Goal: Task Accomplishment & Management: Use online tool/utility

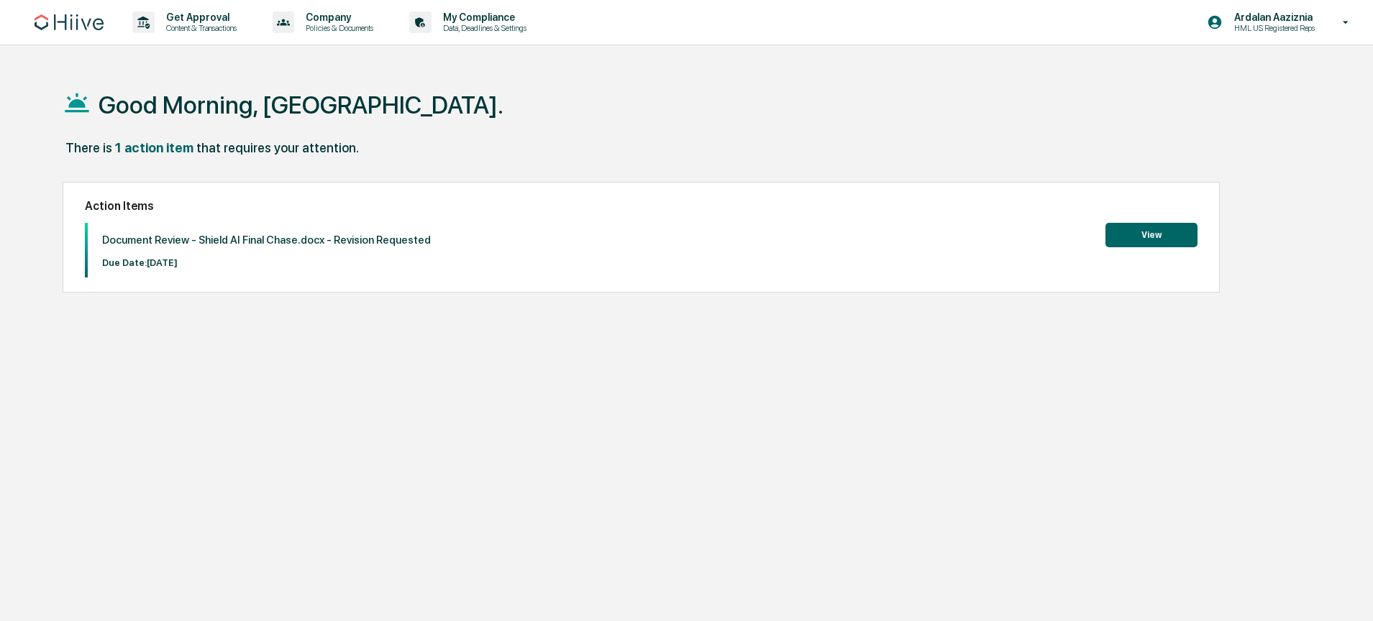
click at [1143, 228] on button "View" at bounding box center [1151, 235] width 92 height 24
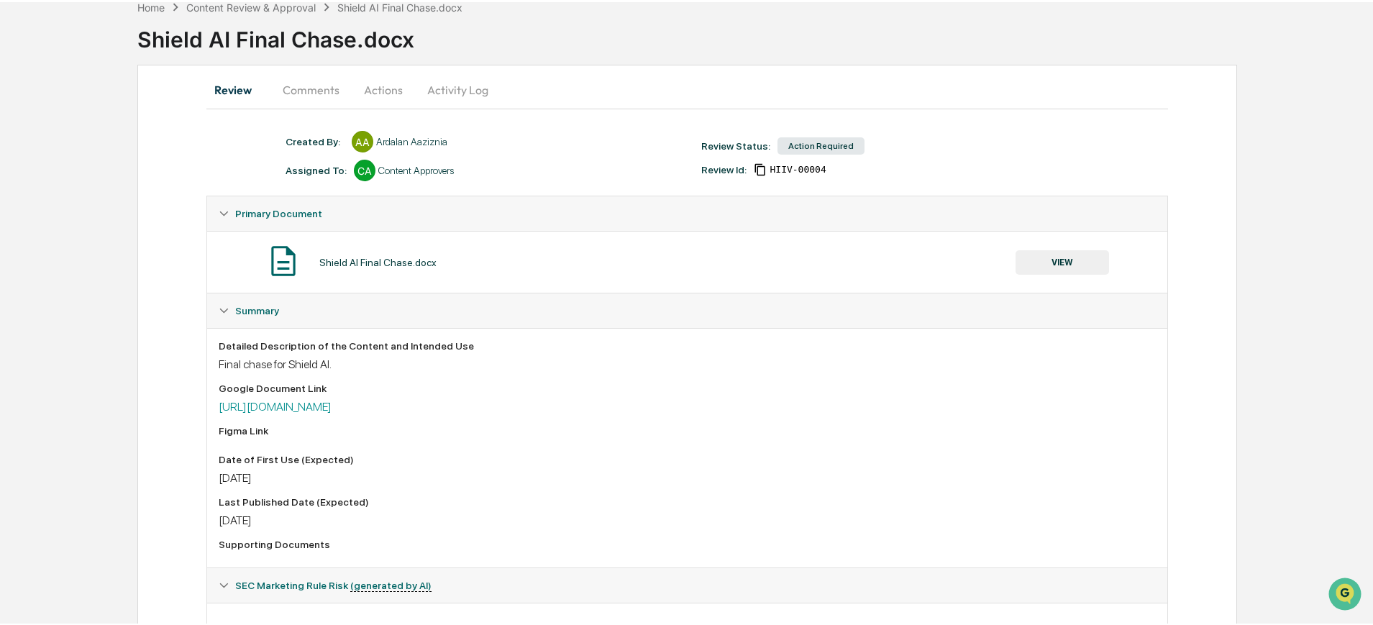
scroll to position [82, 0]
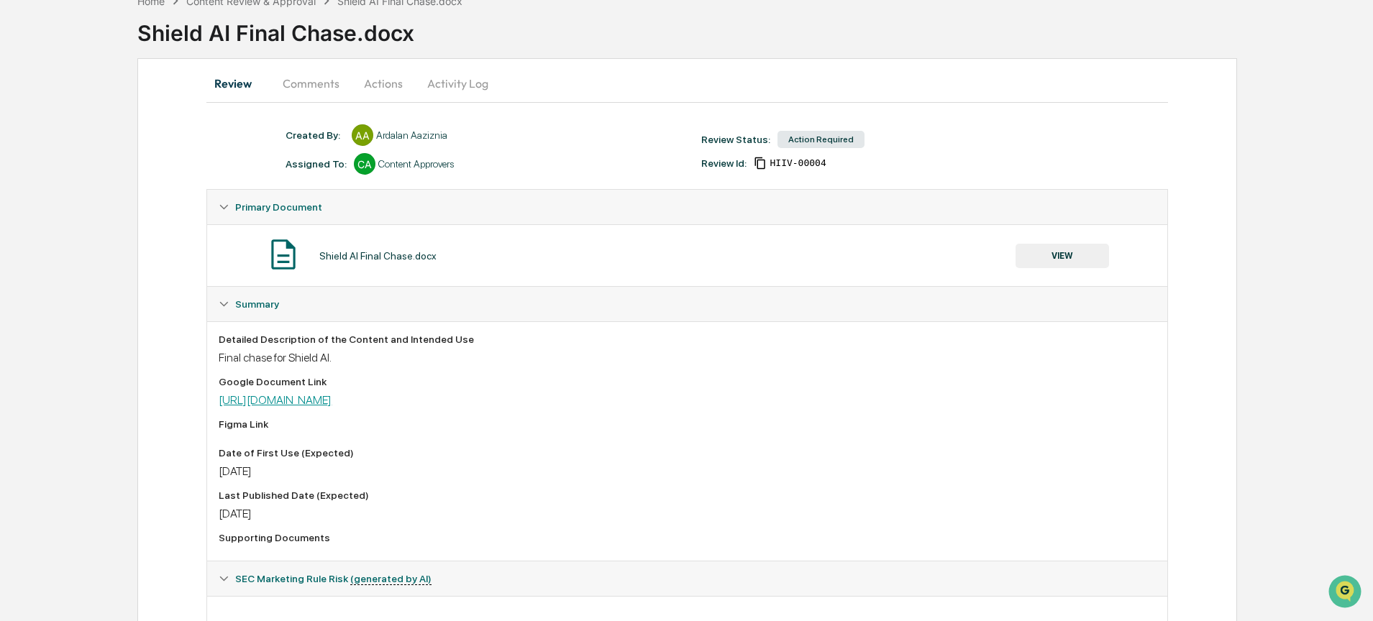
click at [331, 401] on link "[URL][DOMAIN_NAME]" at bounding box center [275, 400] width 113 height 14
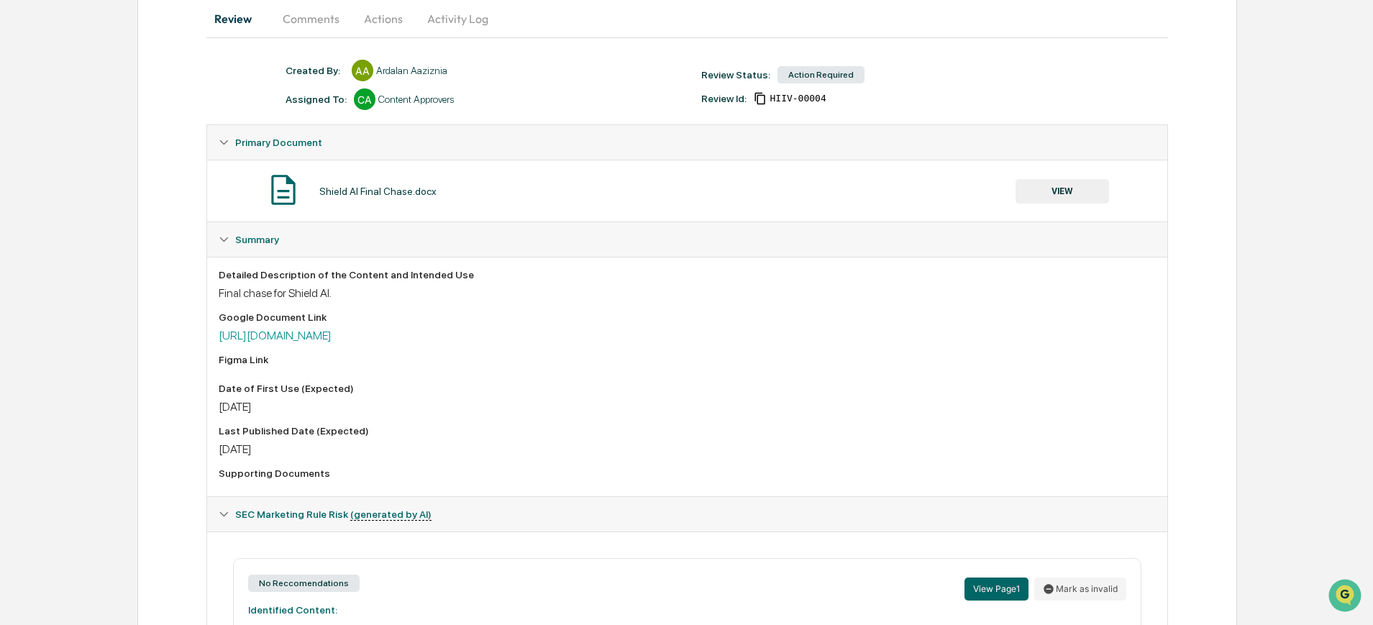
scroll to position [93, 0]
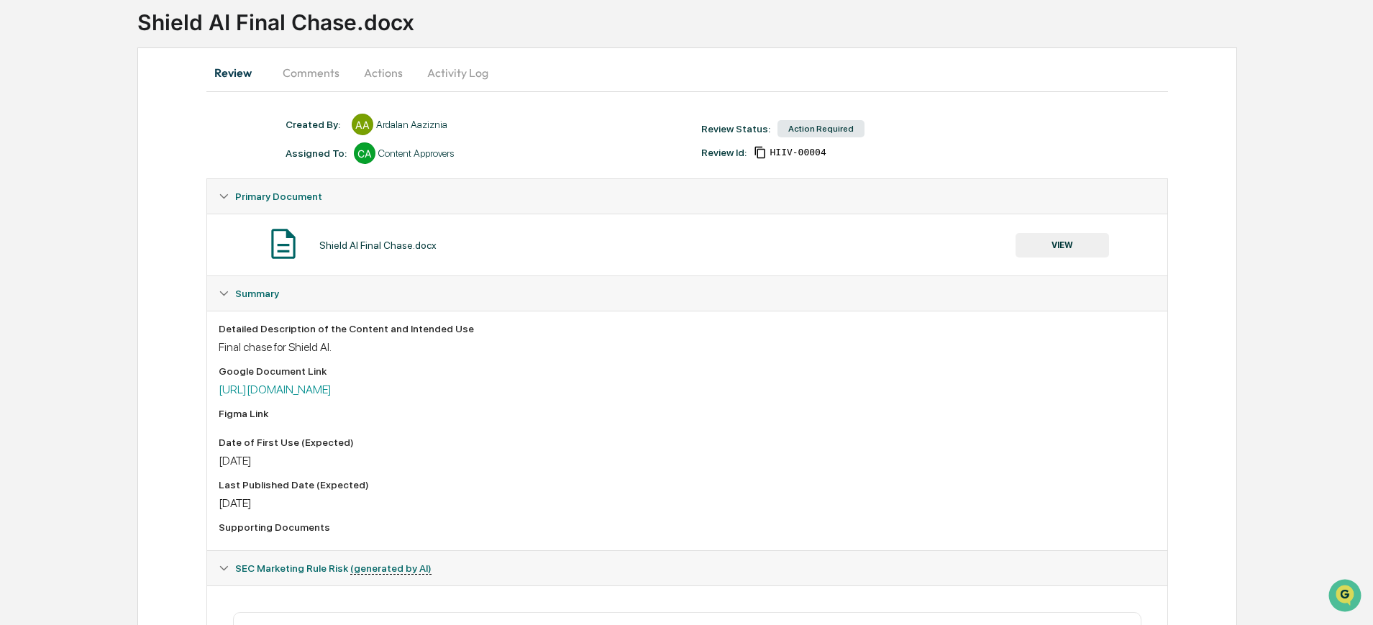
click at [1052, 237] on button "VIEW" at bounding box center [1061, 245] width 93 height 24
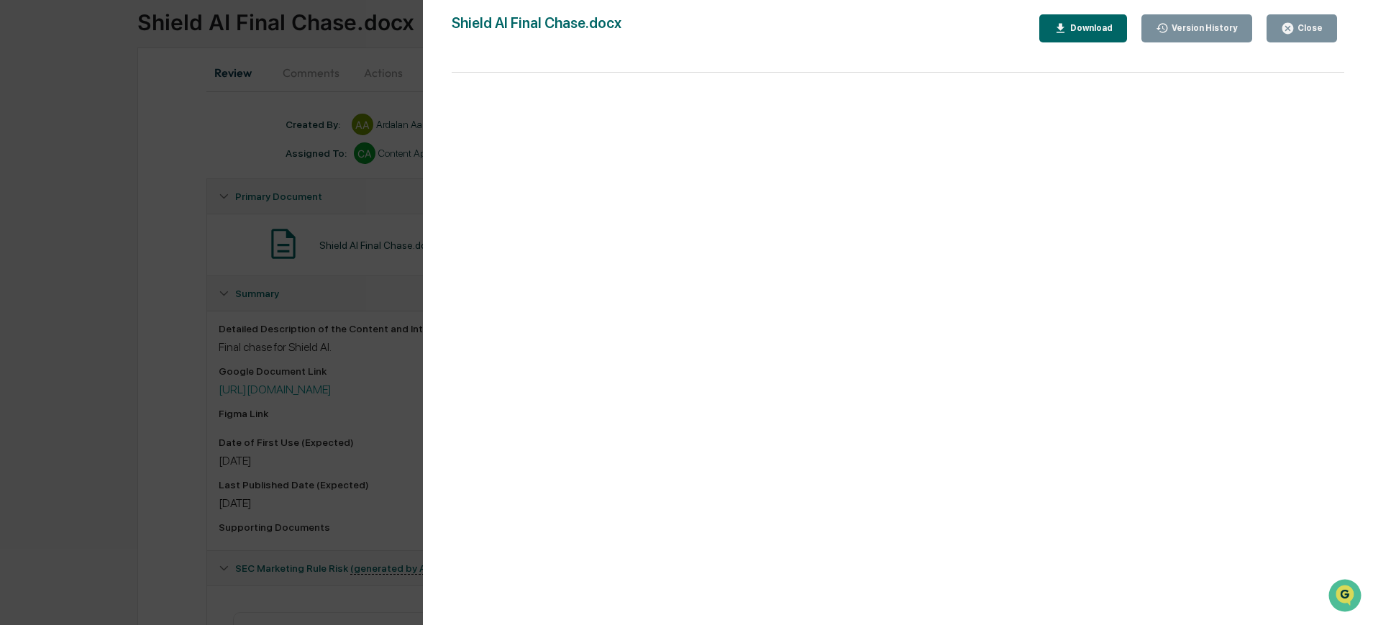
click at [1291, 28] on icon "button" at bounding box center [1287, 28] width 11 height 11
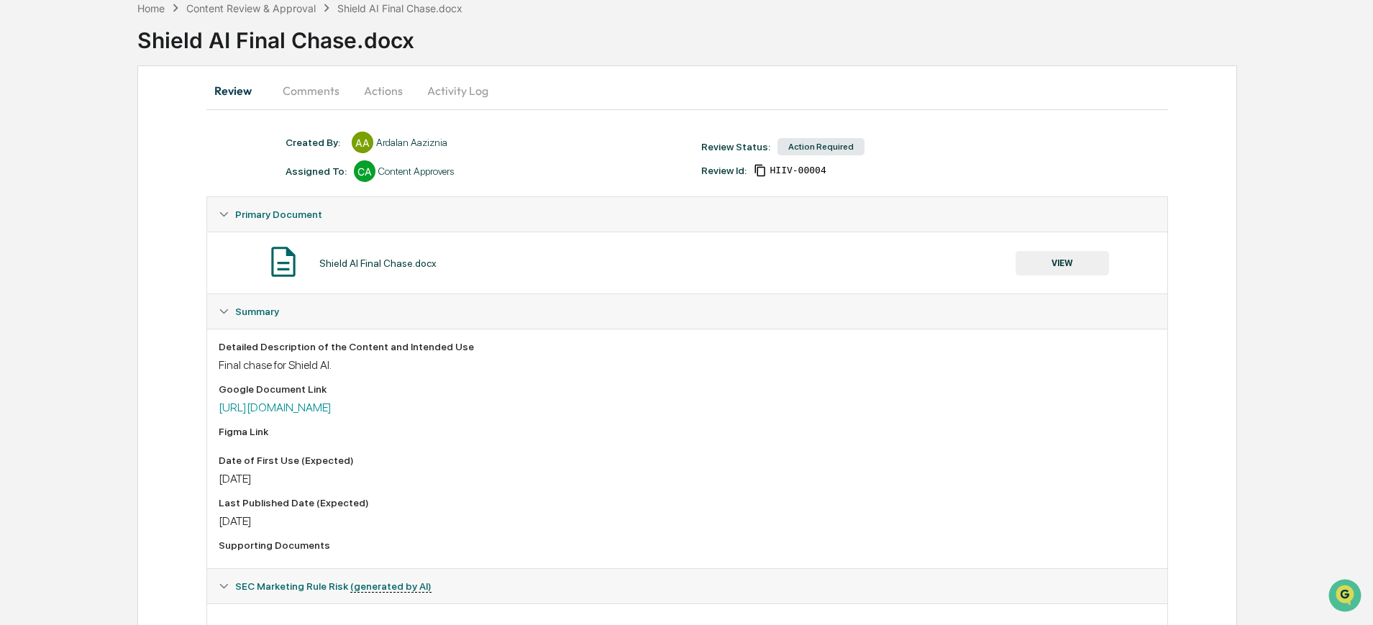
scroll to position [0, 0]
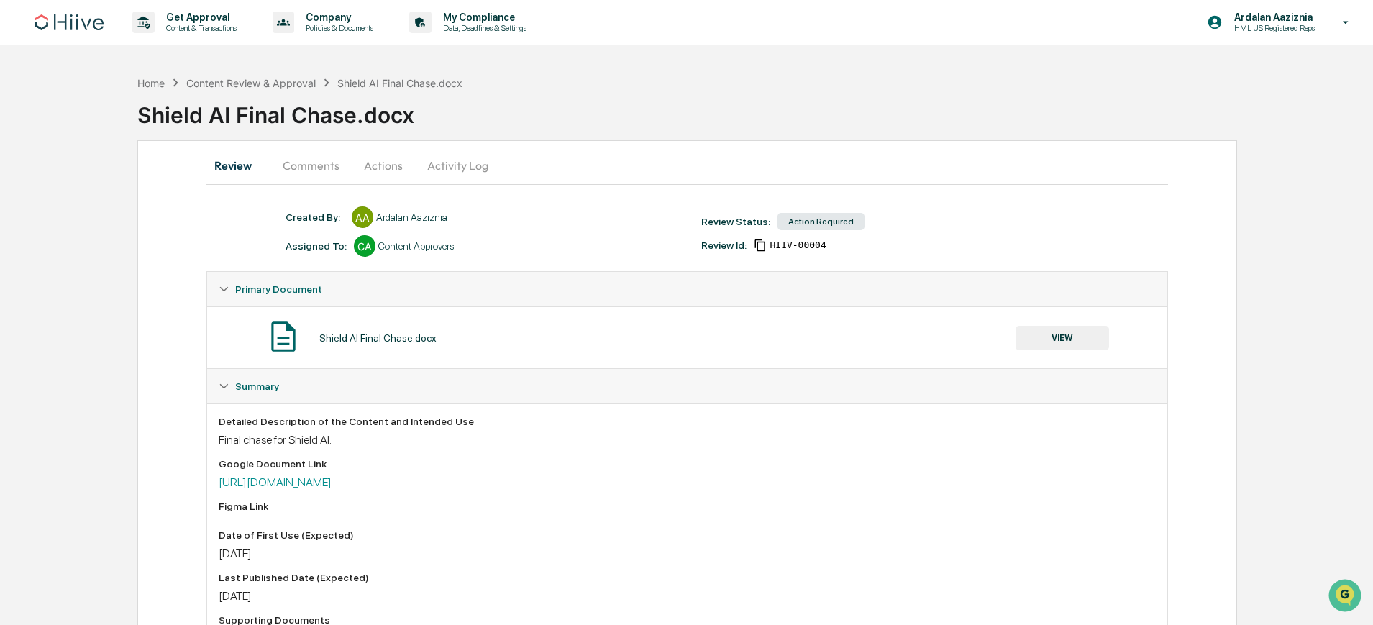
click at [326, 157] on button "Comments" at bounding box center [311, 165] width 80 height 35
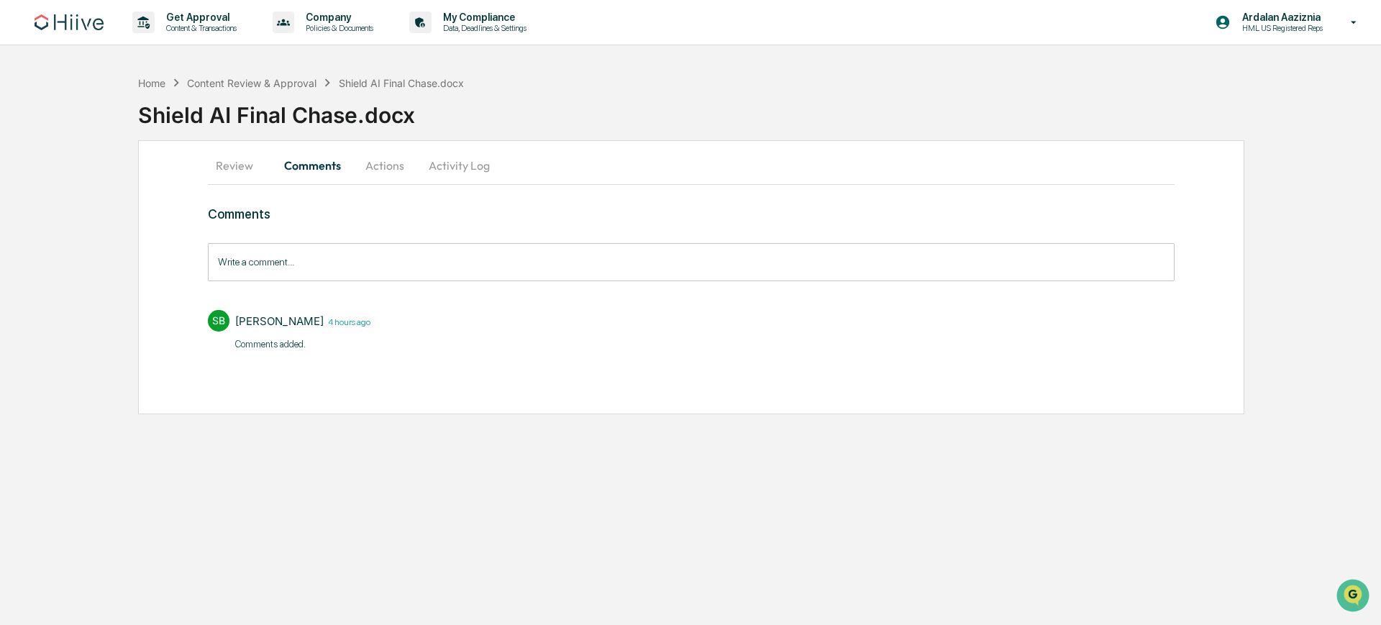
click at [380, 176] on button "Actions" at bounding box center [384, 165] width 65 height 35
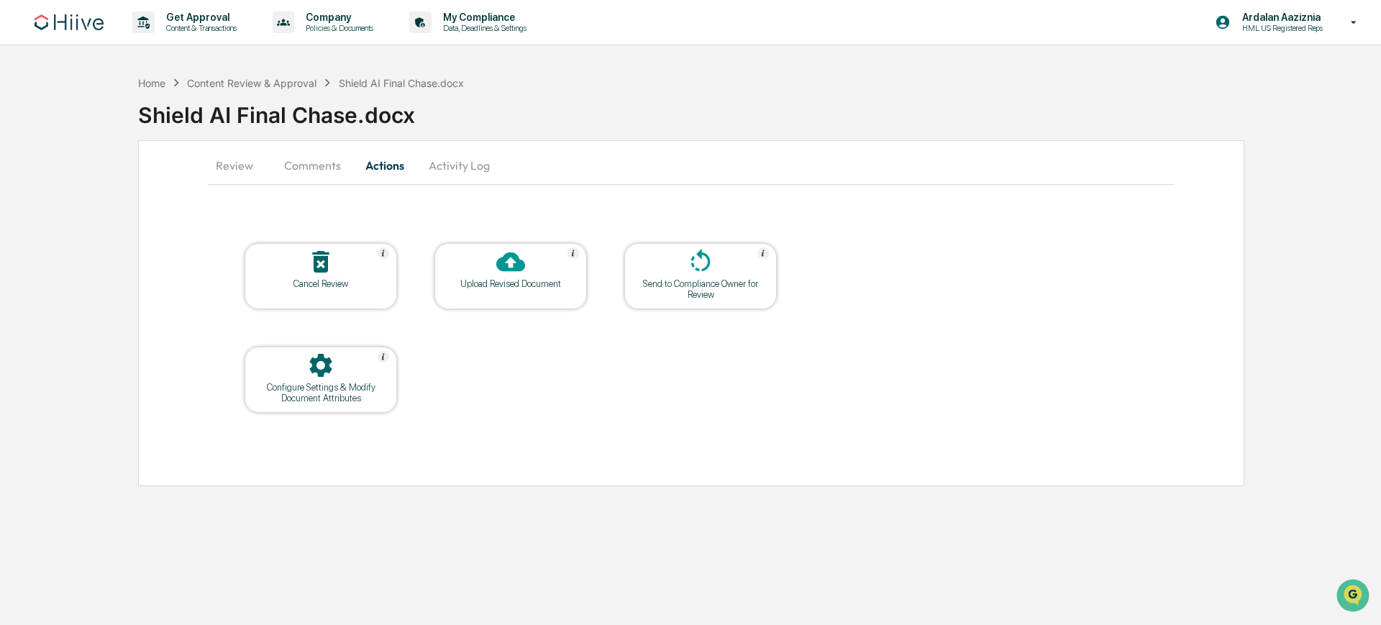
click at [496, 283] on div "Upload Revised Document" at bounding box center [510, 283] width 129 height 11
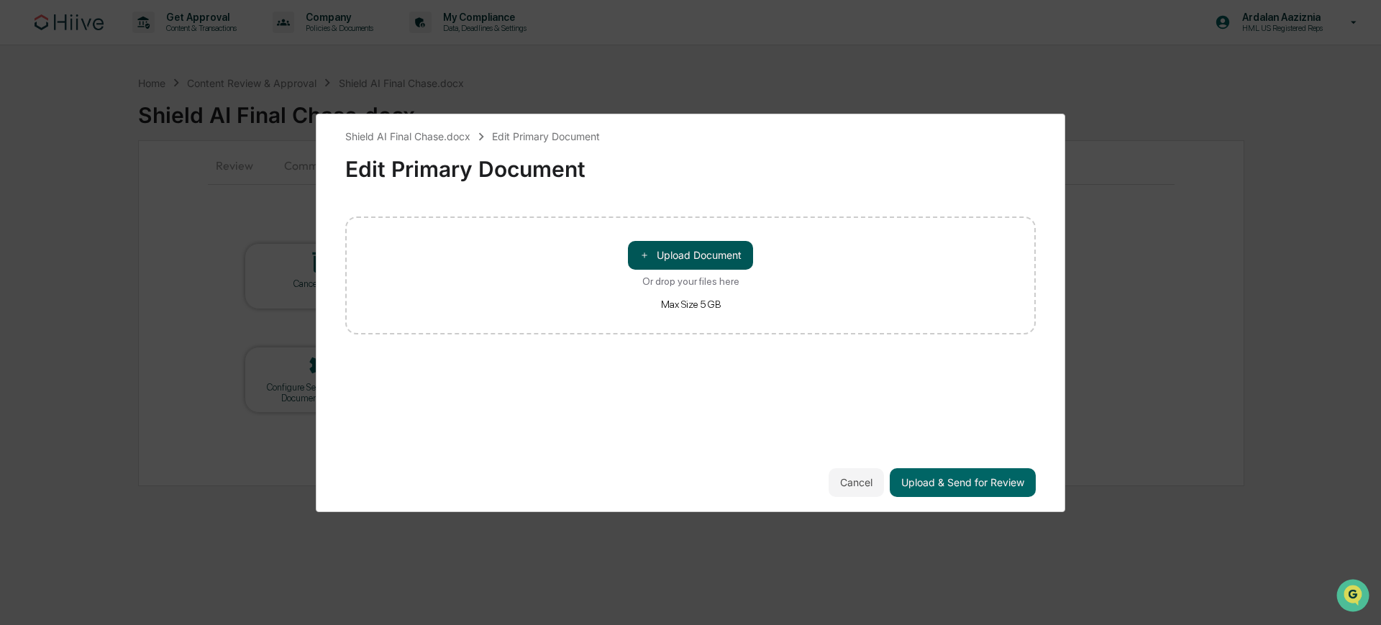
click at [699, 259] on button "＋ Upload Document" at bounding box center [690, 255] width 125 height 29
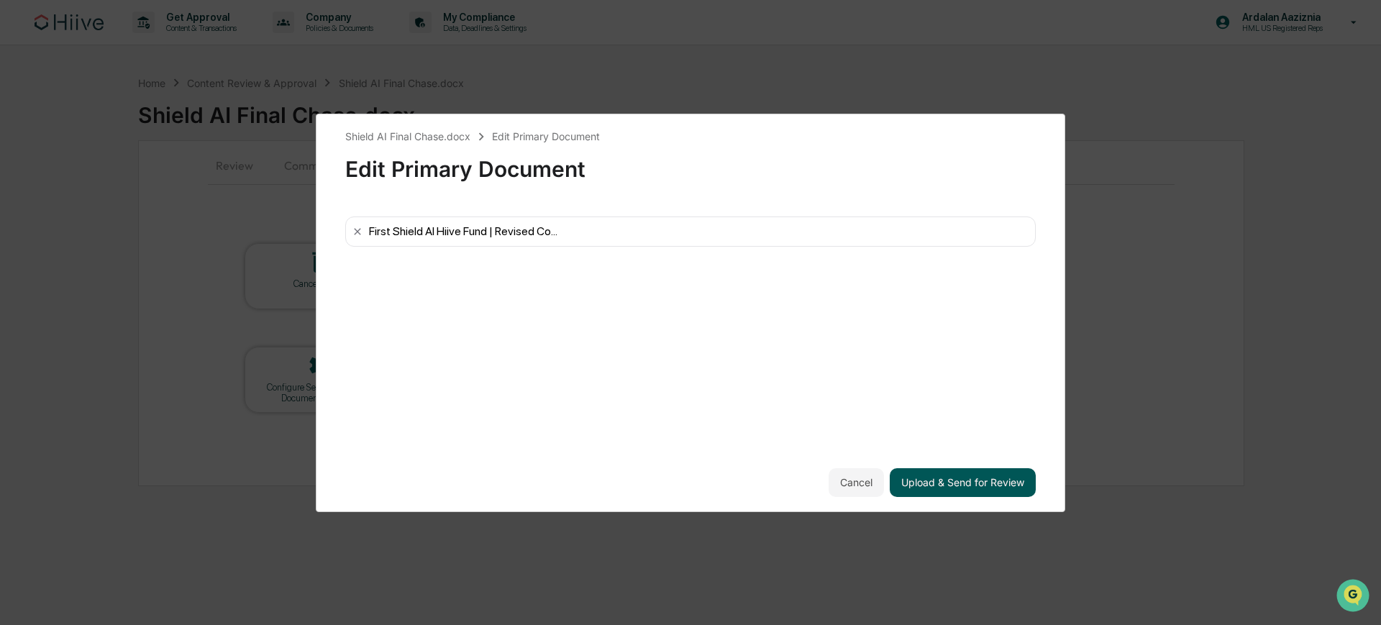
click at [966, 480] on button "Upload & Send for Review" at bounding box center [962, 482] width 146 height 29
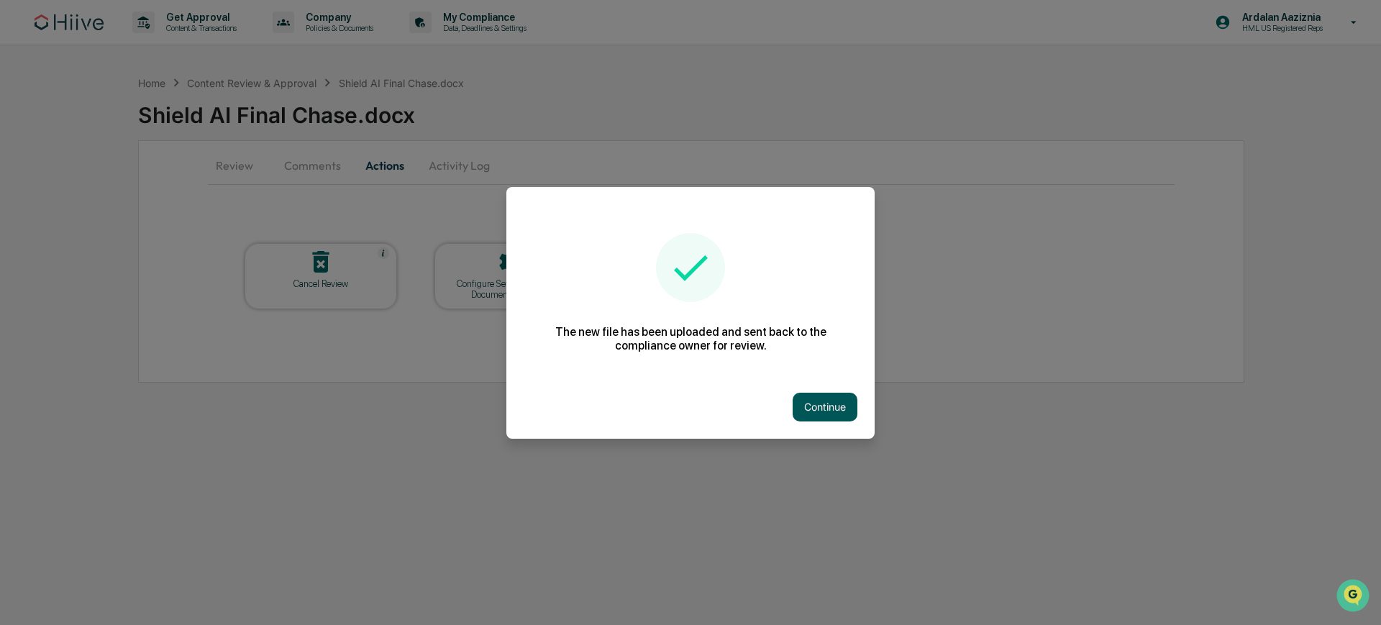
click at [805, 411] on button "Continue" at bounding box center [824, 407] width 65 height 29
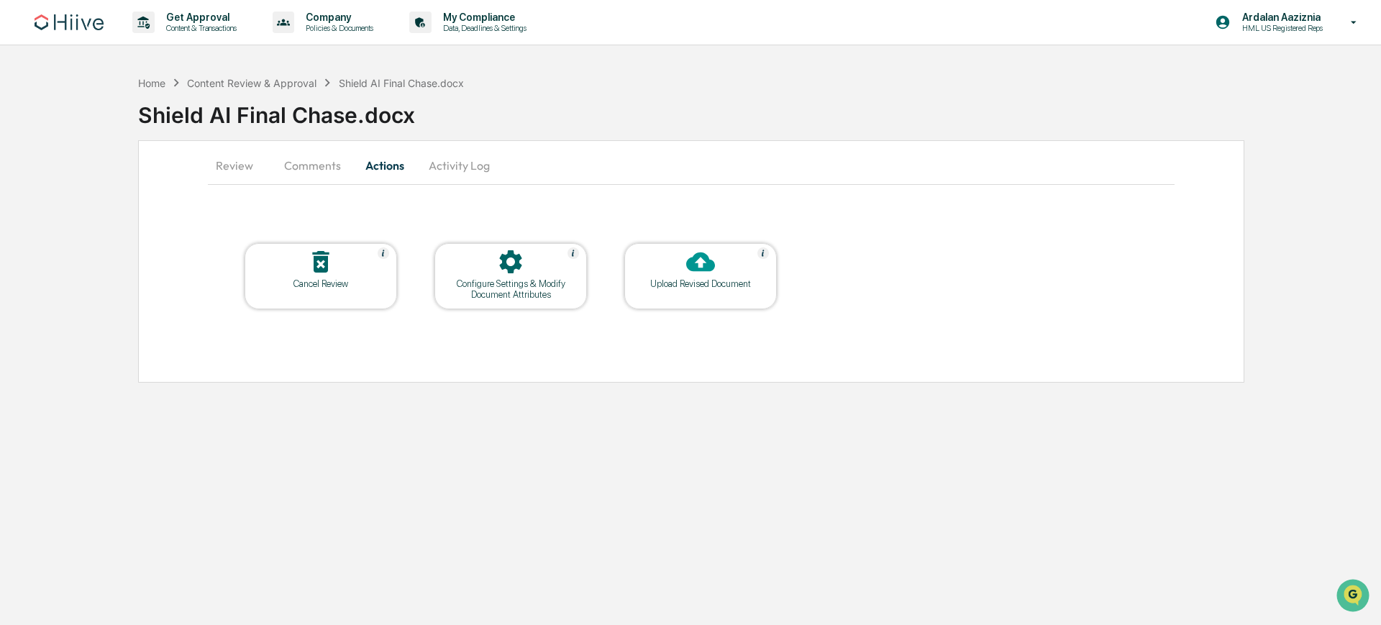
click at [443, 166] on button "Activity Log" at bounding box center [459, 165] width 84 height 35
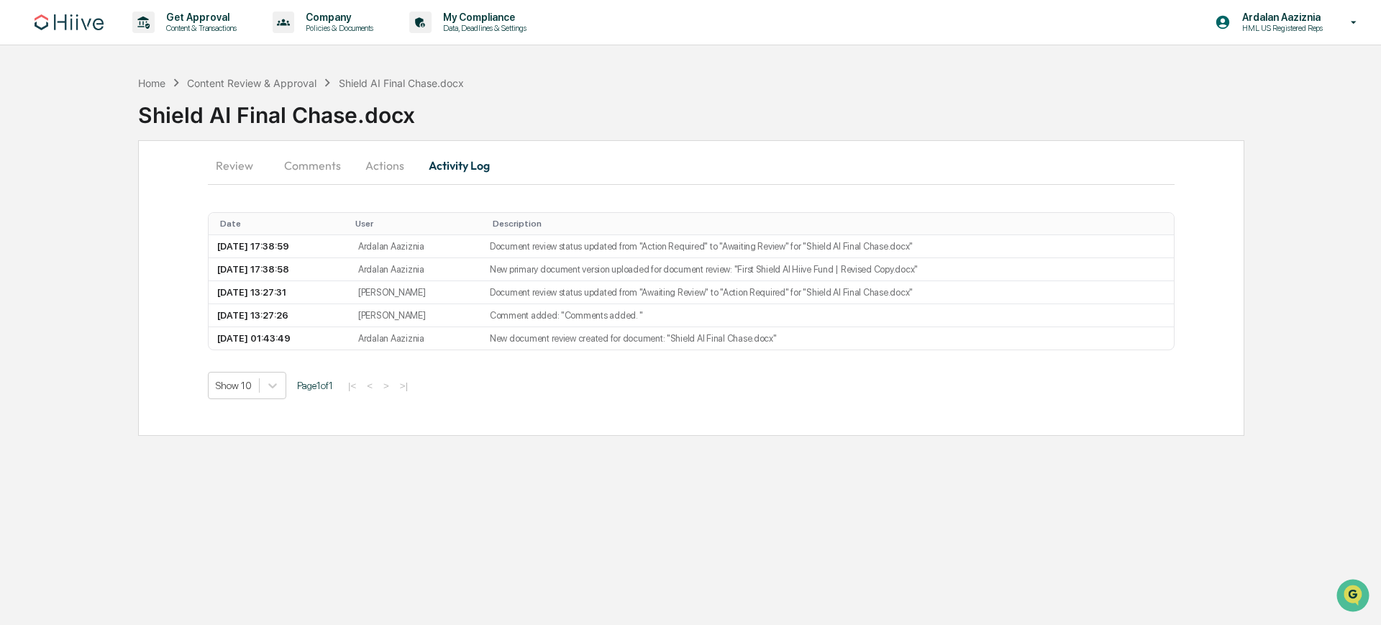
click at [240, 161] on button "Review" at bounding box center [240, 165] width 65 height 35
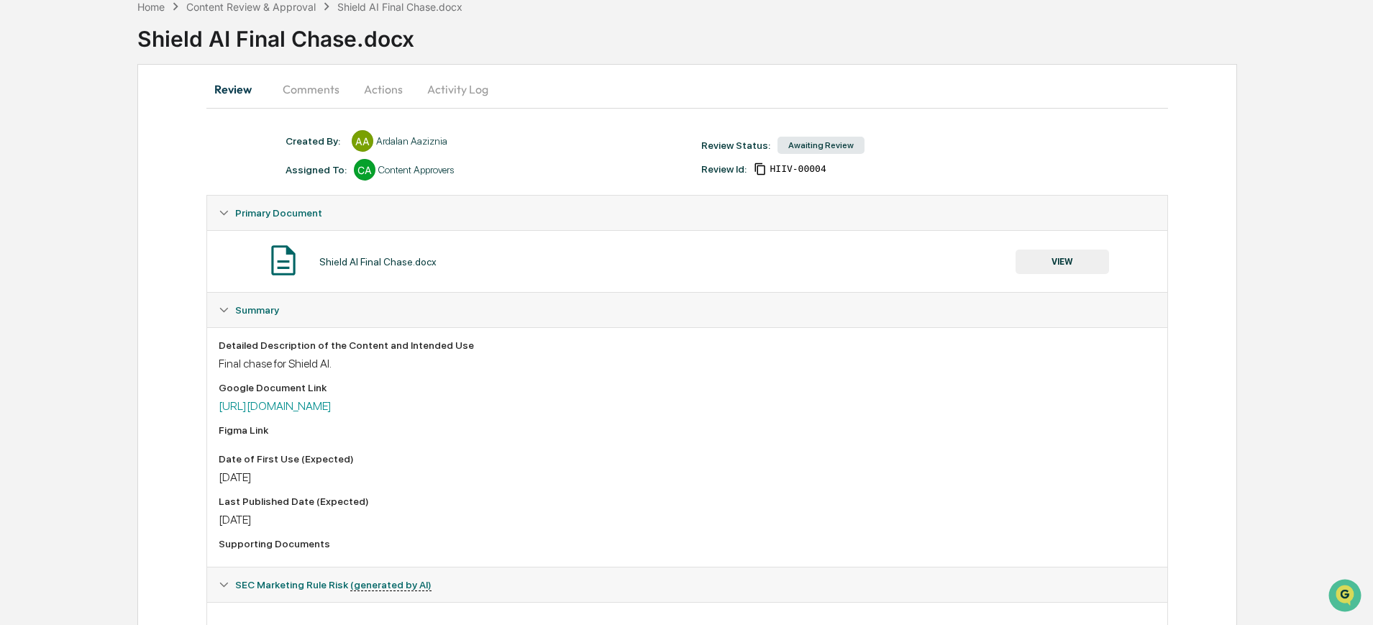
scroll to position [183, 0]
